Goal: Transaction & Acquisition: Purchase product/service

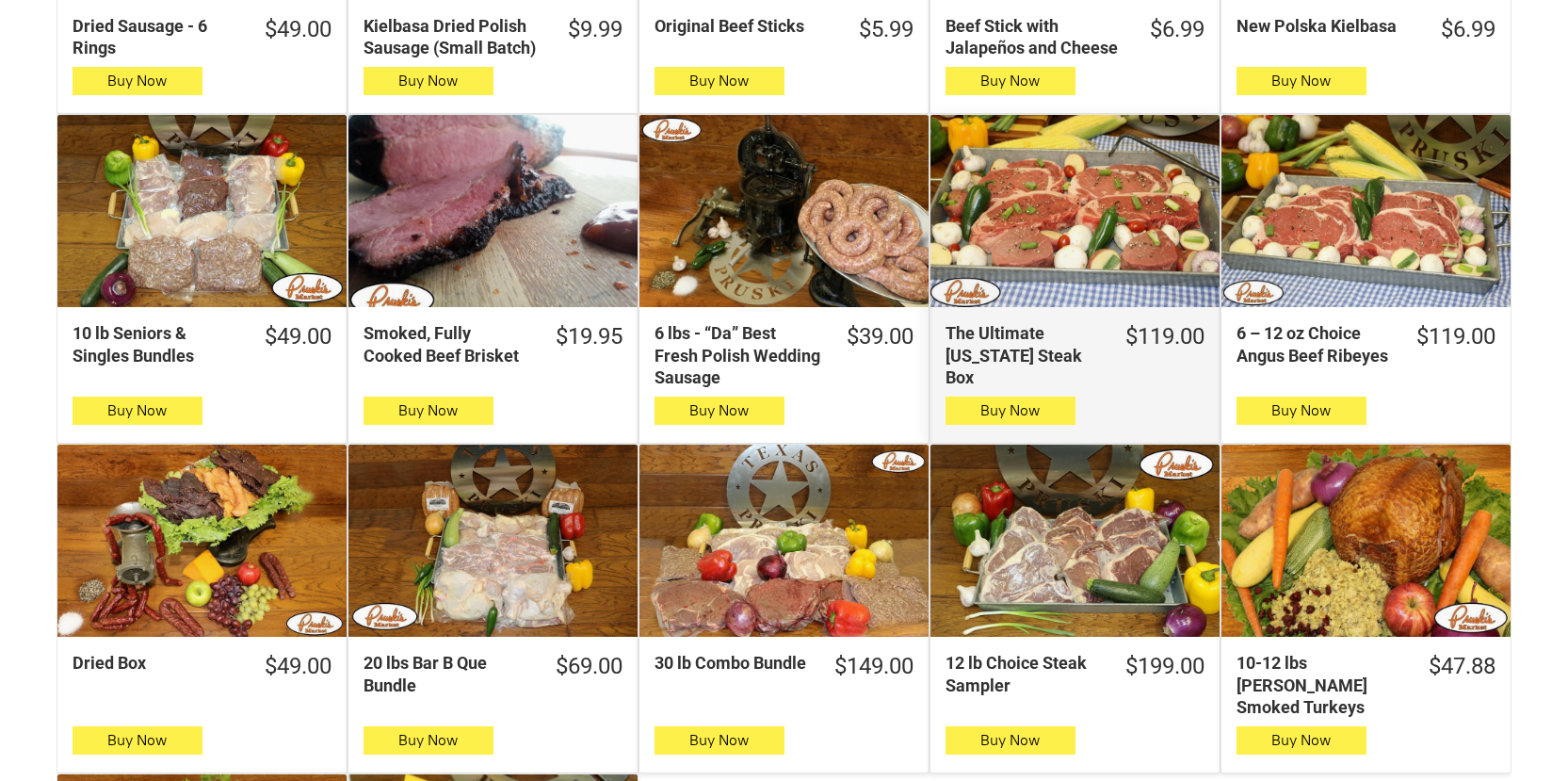
scroll to position [848, 0]
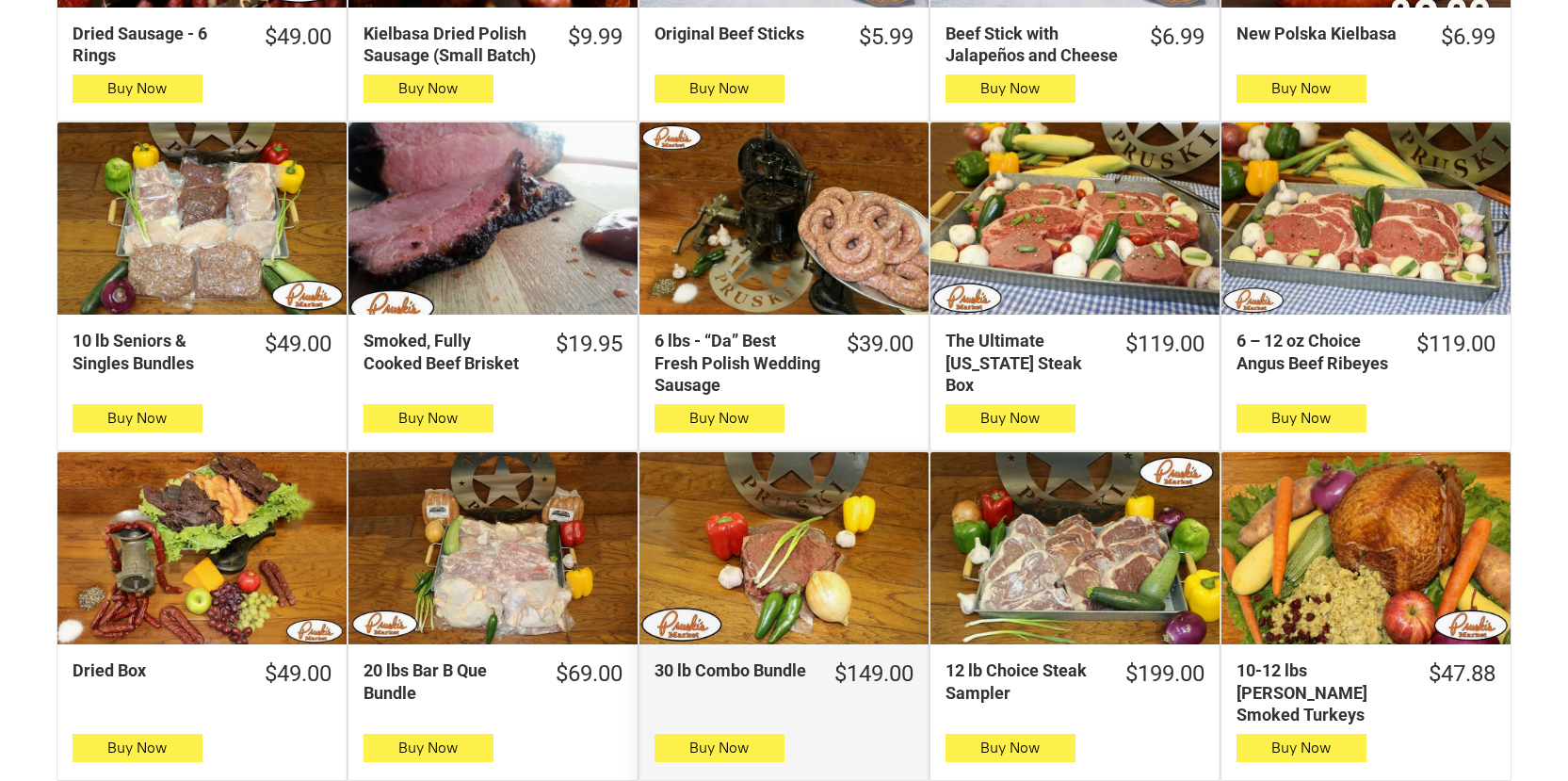
click at [783, 547] on div "30 lb Combo Bundle" at bounding box center [784, 549] width 289 height 193
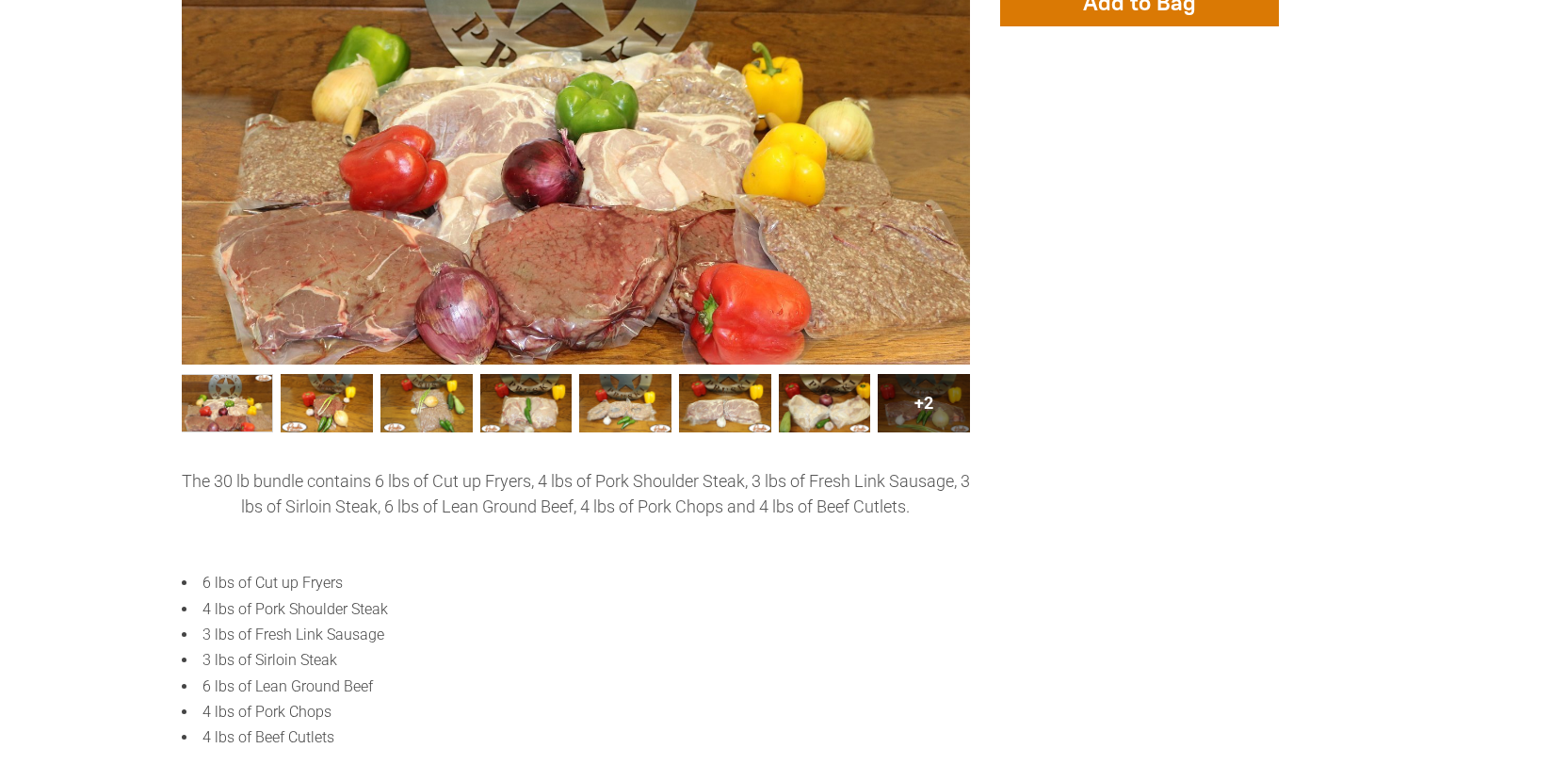
scroll to position [754, 0]
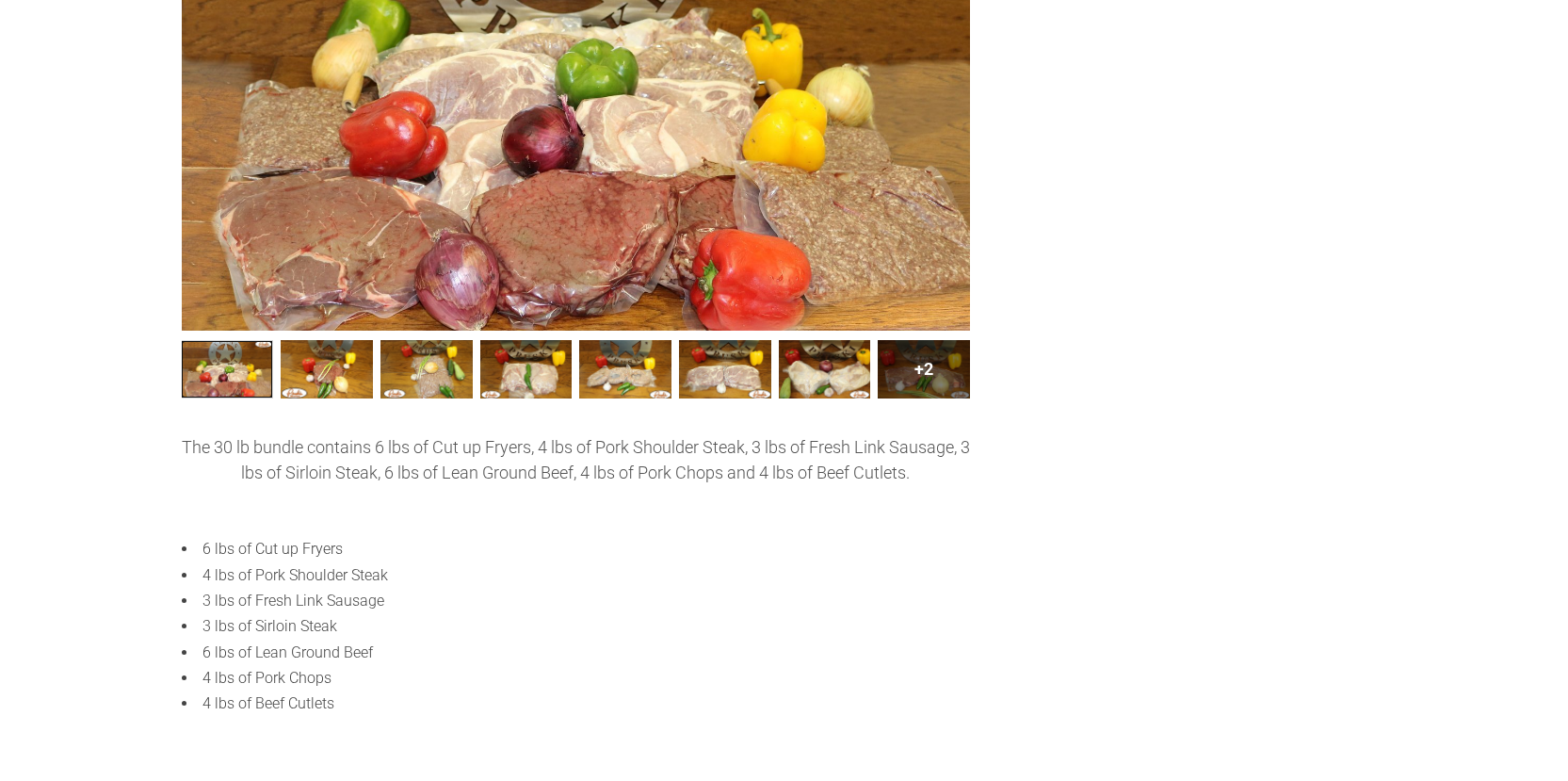
click at [214, 368] on link "30 lb Combo Bundle 0" at bounding box center [227, 370] width 93 height 59
click at [328, 371] on link "30 lb Combo Bundle002 1" at bounding box center [326, 370] width 93 height 59
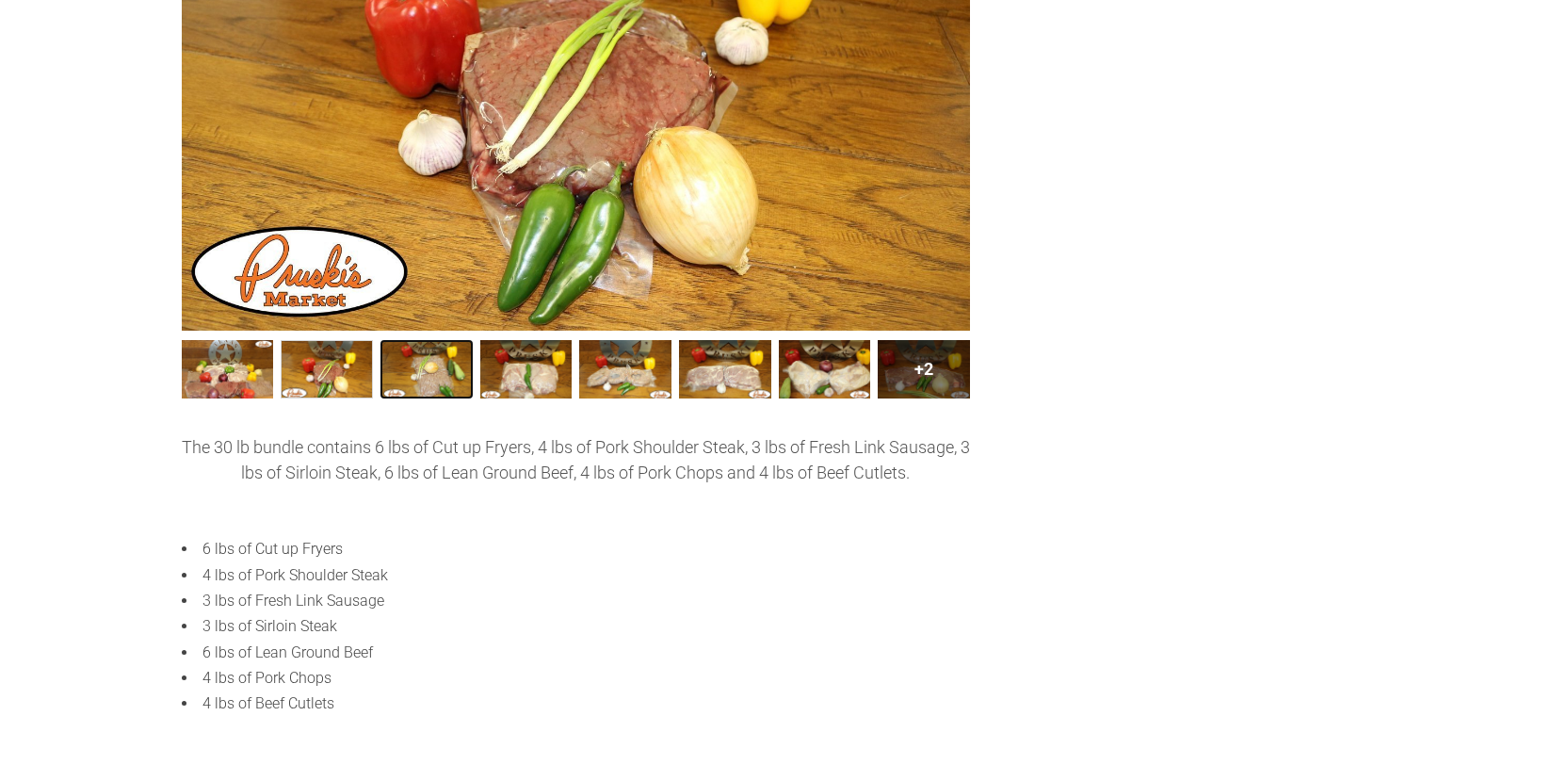
click at [389, 371] on link "30 lb Combo Bundle003 2" at bounding box center [426, 370] width 93 height 59
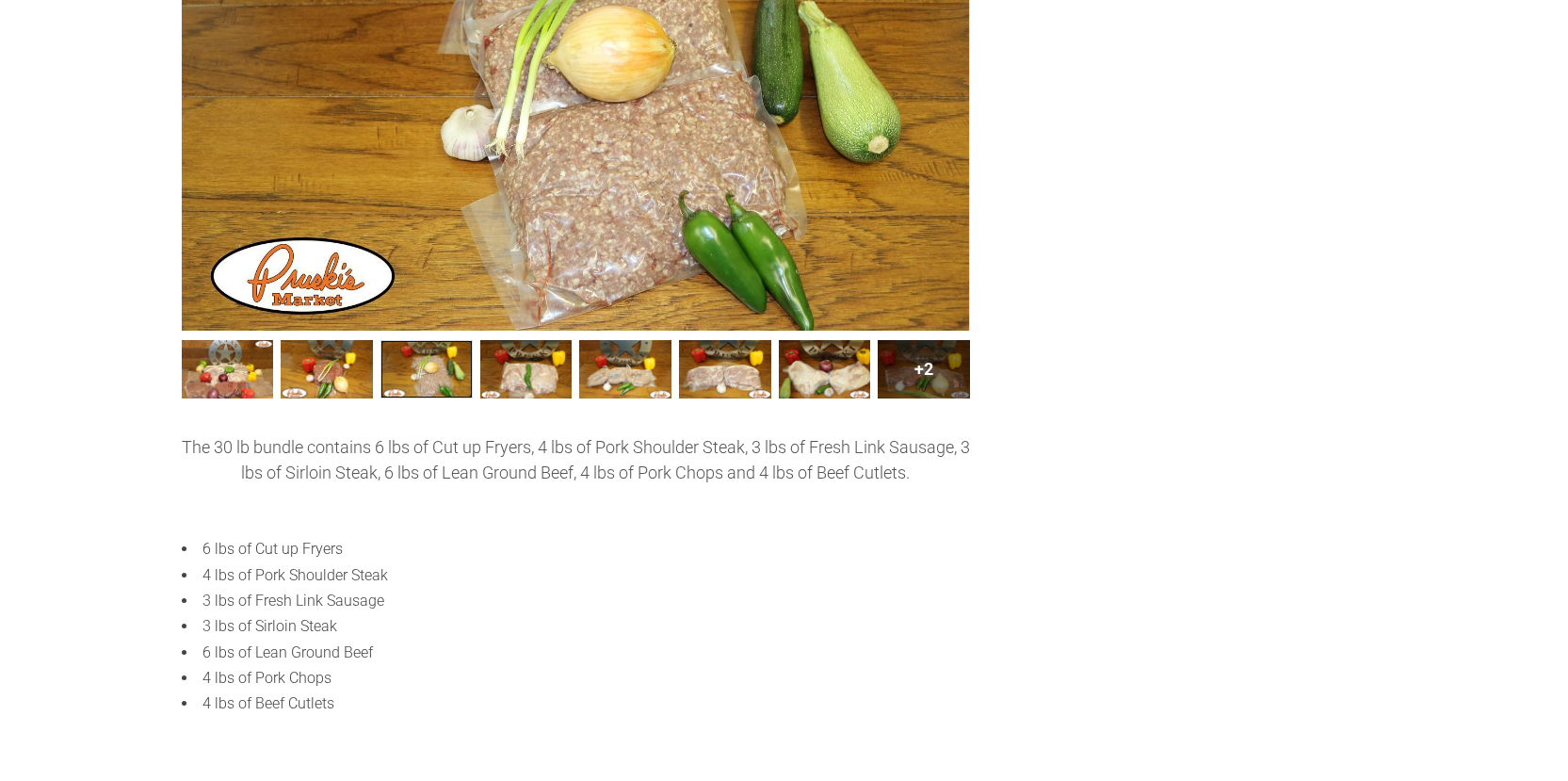
click at [455, 368] on link "30 lb Combo Bundle003 2" at bounding box center [426, 370] width 93 height 59
click at [518, 368] on link "30 lb Combo Bundle004 3" at bounding box center [526, 370] width 93 height 59
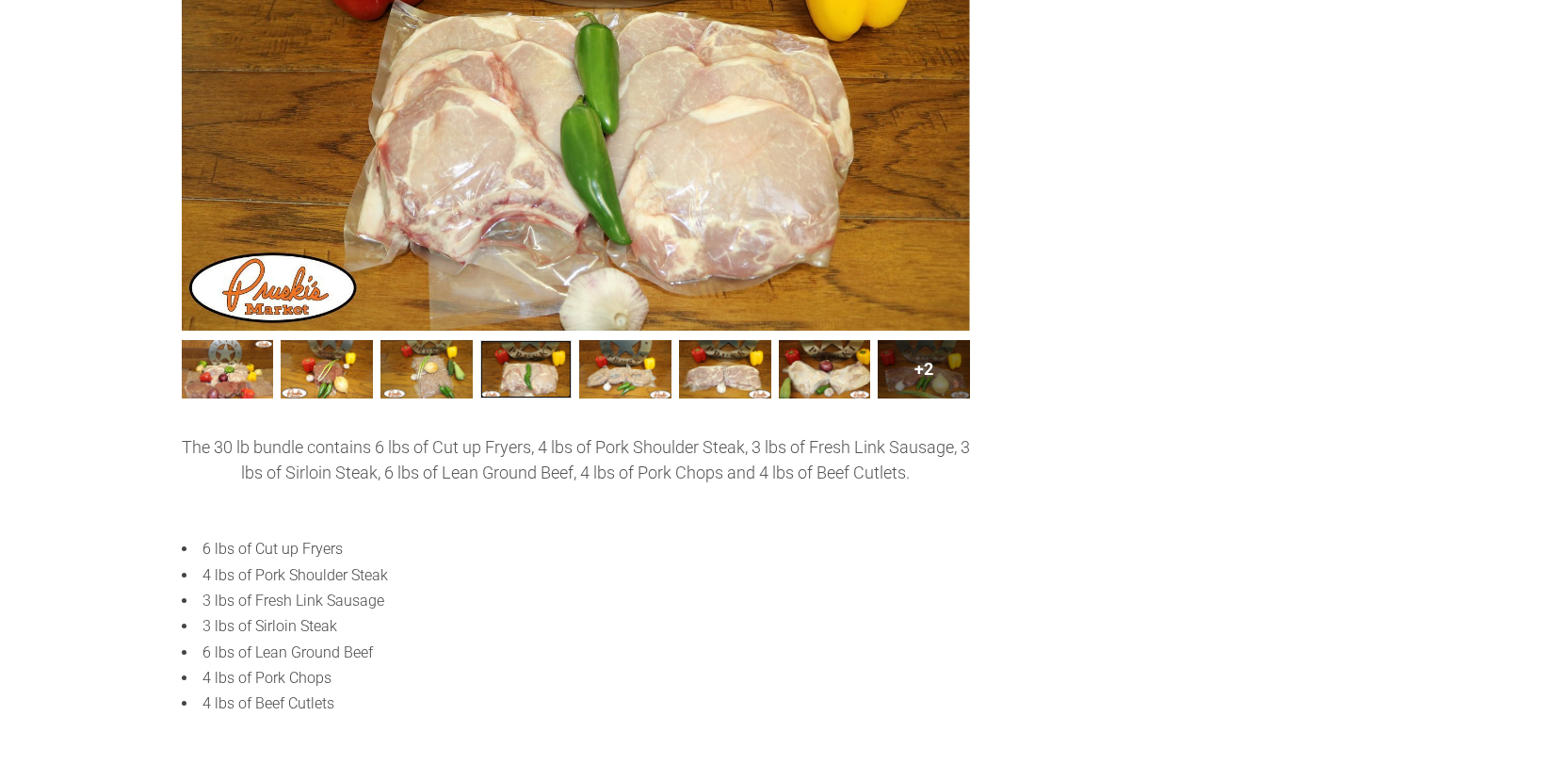
click at [540, 383] on link "30 lb Combo Bundle004 3" at bounding box center [526, 370] width 93 height 59
click at [634, 373] on link "30 lb Combo Bundle005 4" at bounding box center [625, 370] width 93 height 59
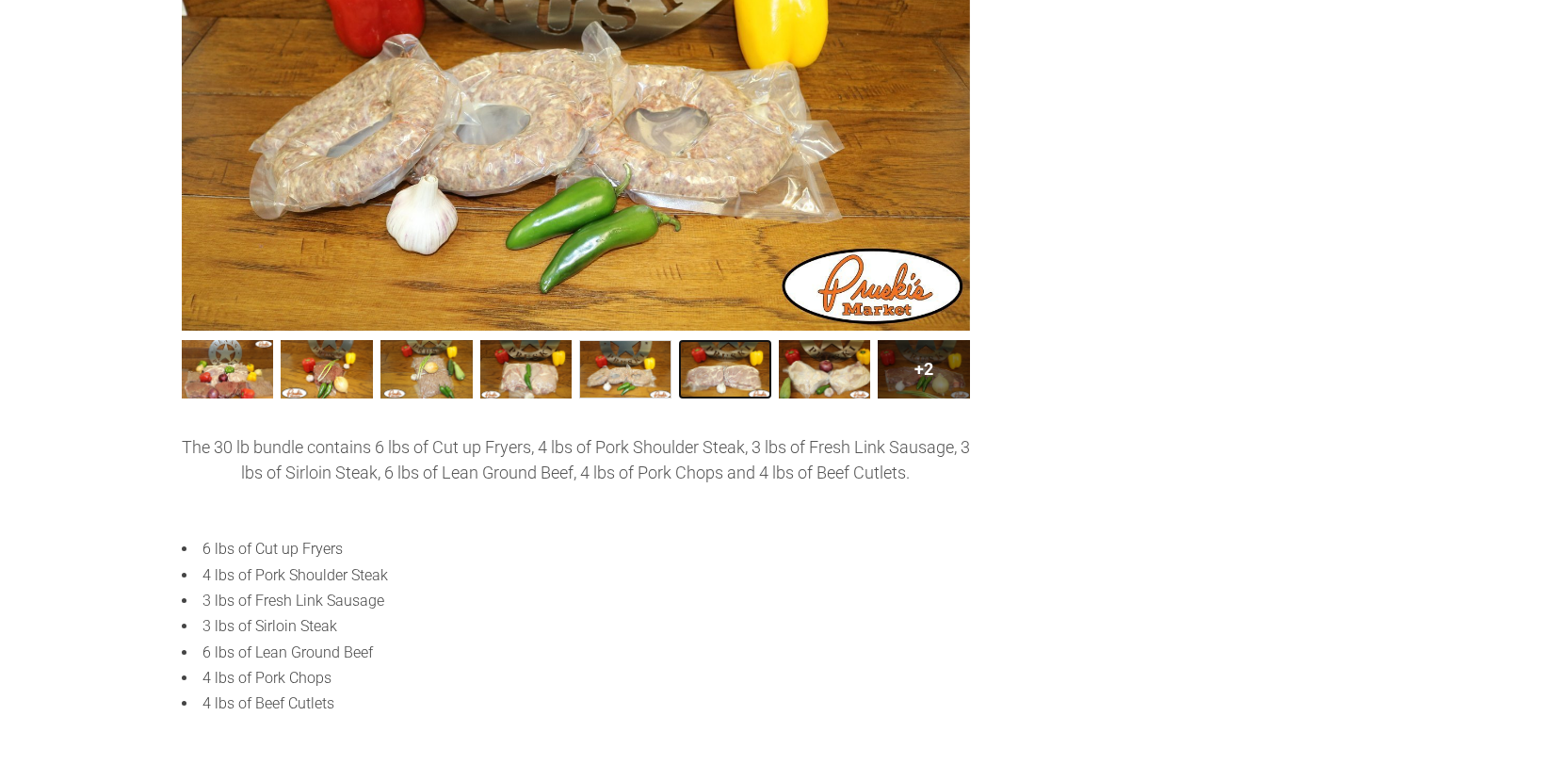
click at [719, 379] on link "30 lb Combo Bundle006 5" at bounding box center [725, 370] width 93 height 59
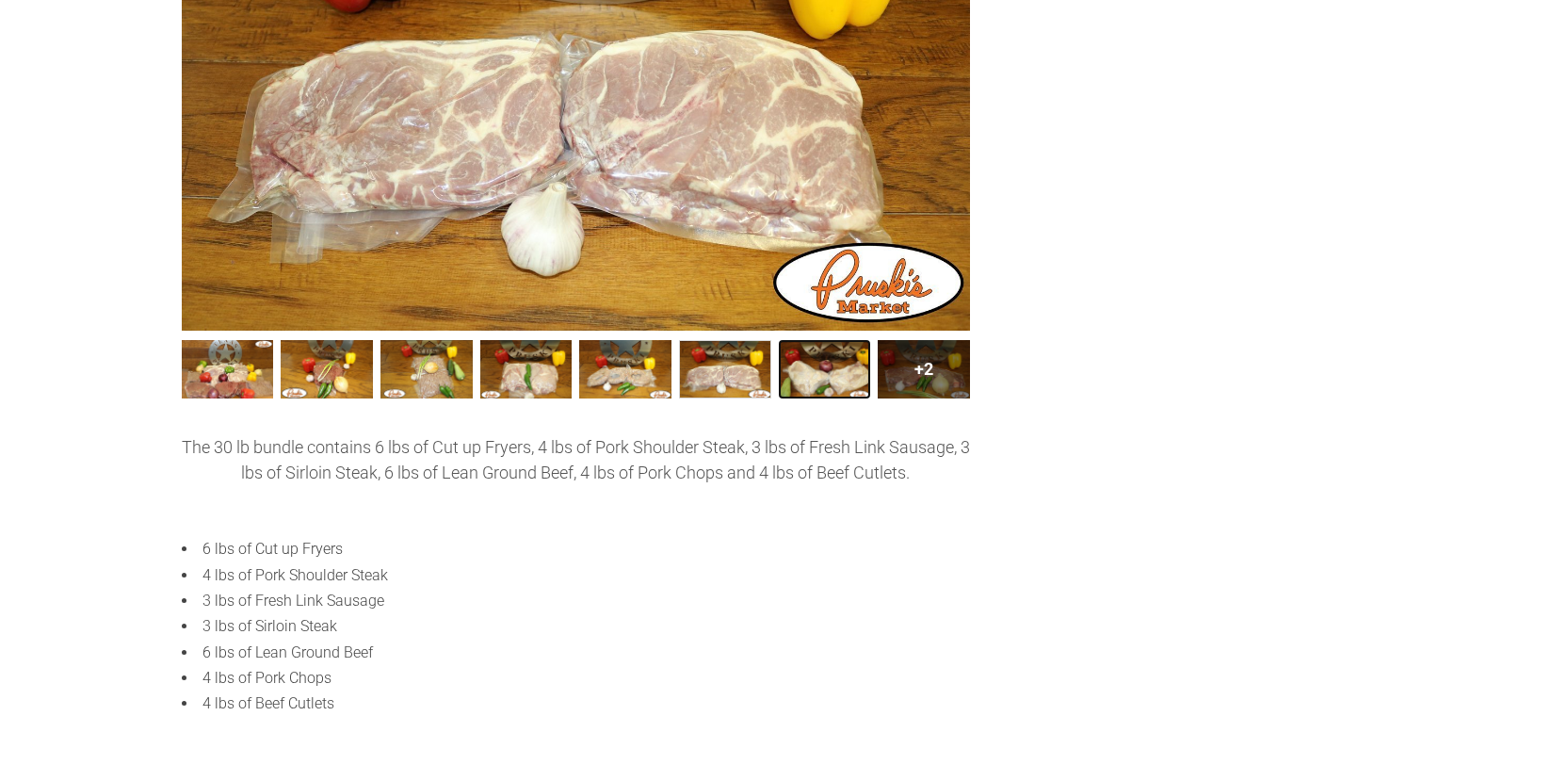
click at [807, 382] on link "30 lb Combo Bundle007 6" at bounding box center [824, 370] width 93 height 59
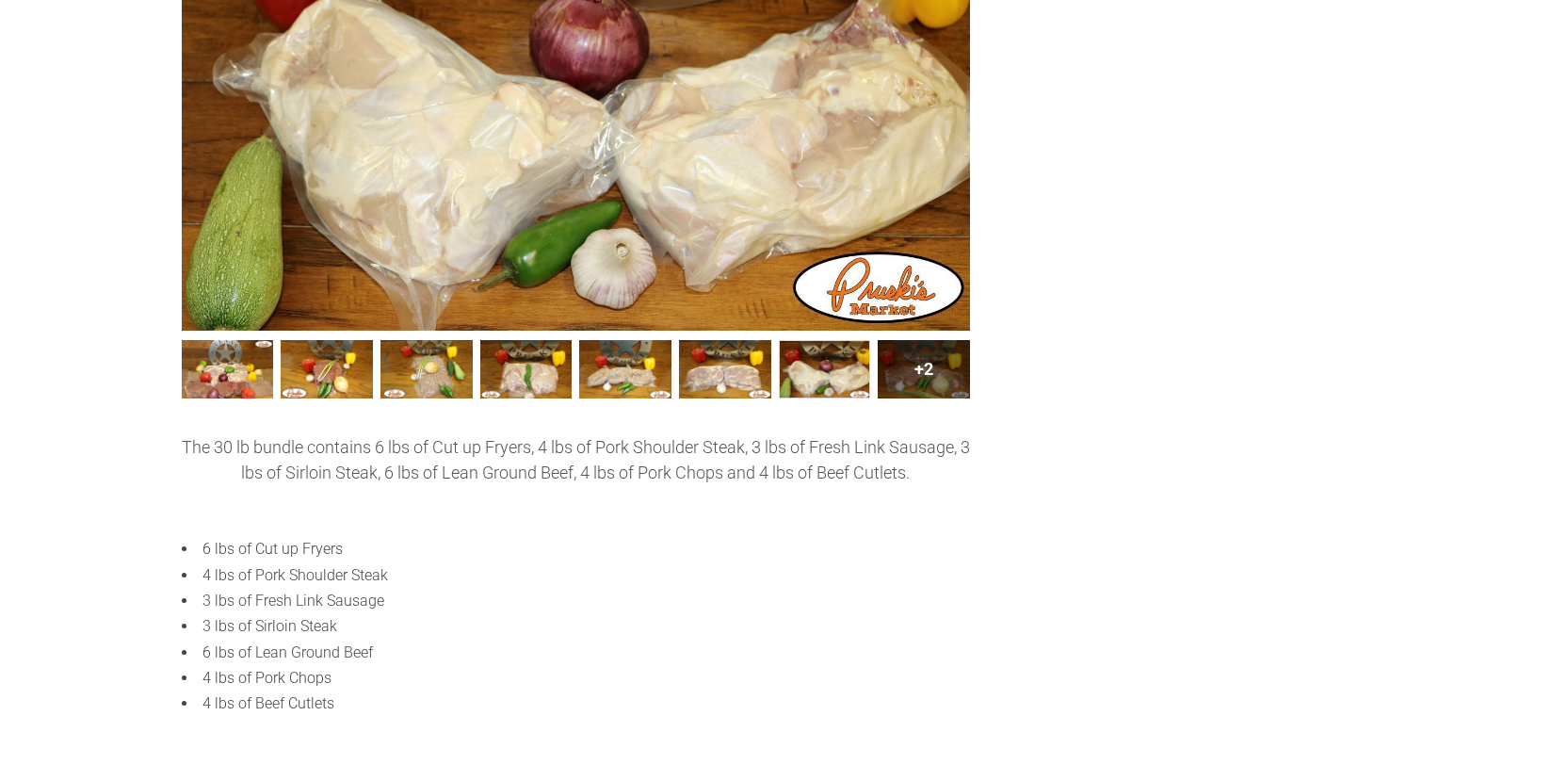
click at [917, 382] on div "+2" at bounding box center [924, 370] width 93 height 59
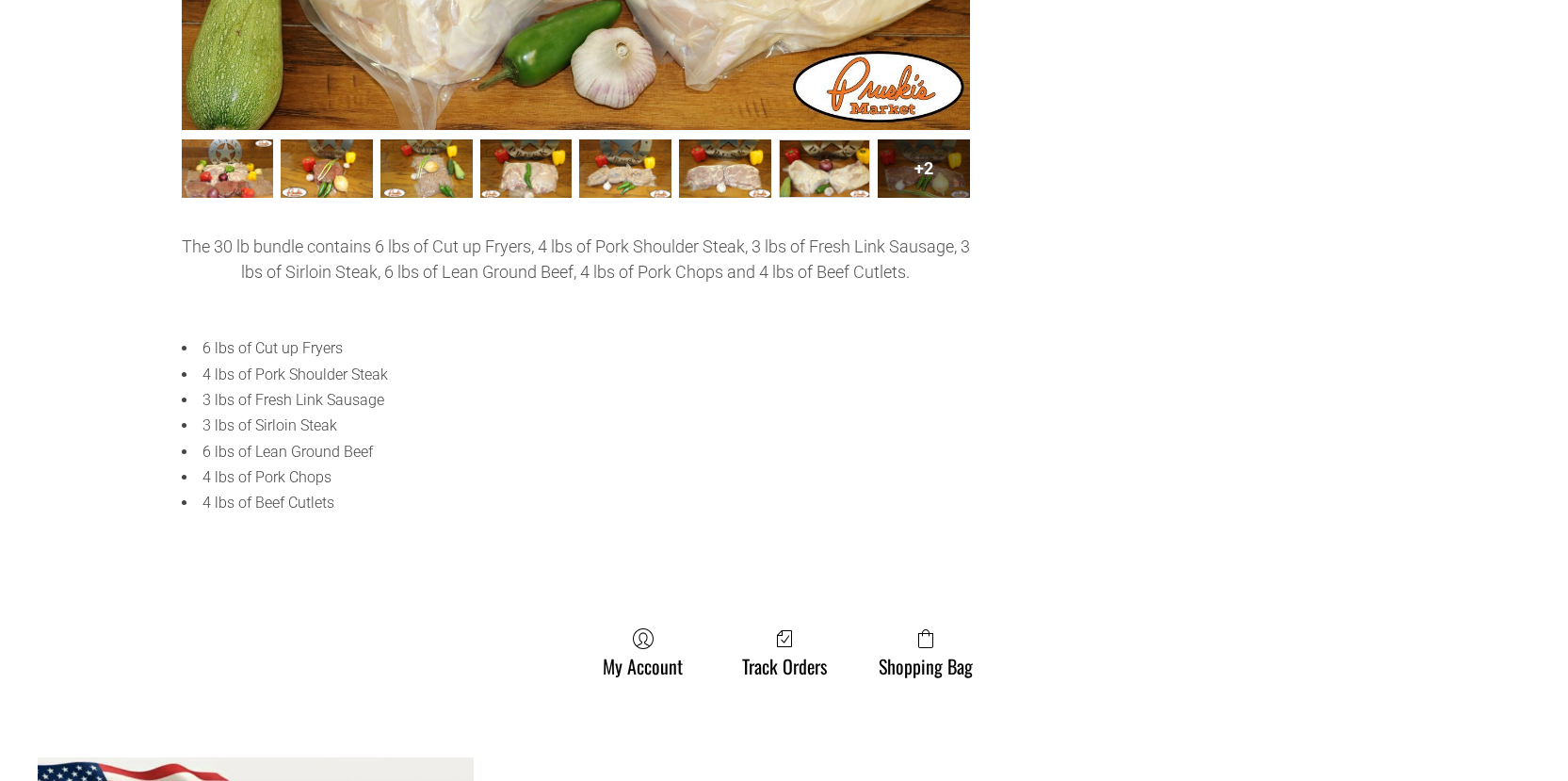
scroll to position [943, 0]
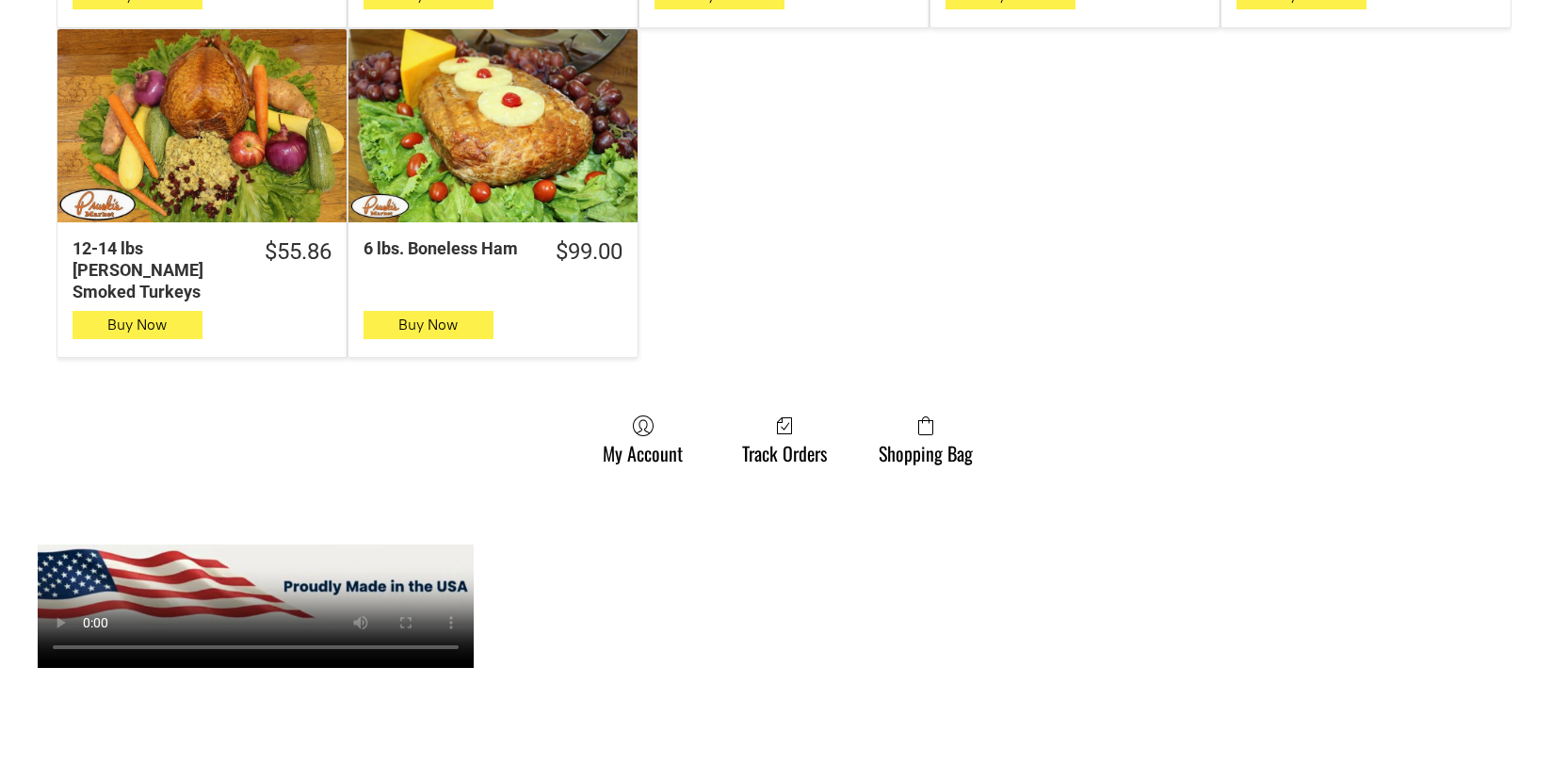
scroll to position [1602, 0]
